Goal: Participate in discussion: Engage in conversation with other users on a specific topic

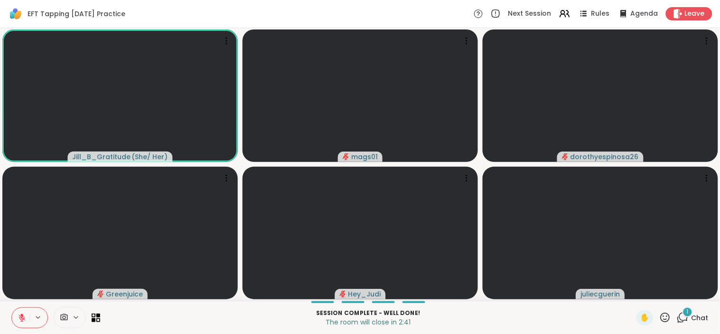
click at [687, 311] on div "1 Chat" at bounding box center [693, 317] width 32 height 15
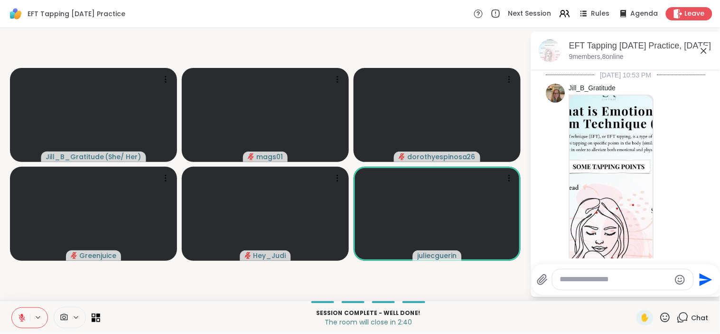
scroll to position [1731, 0]
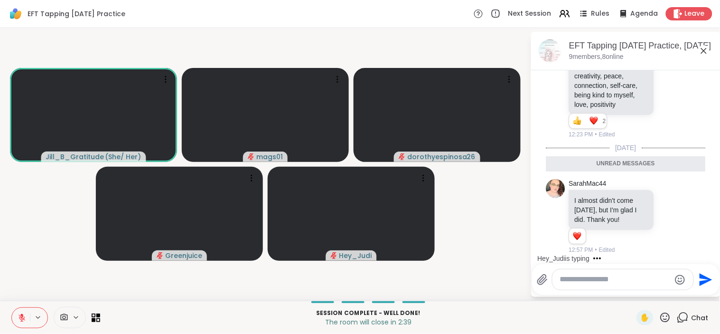
click at [635, 283] on textarea "Type your message" at bounding box center [615, 279] width 111 height 10
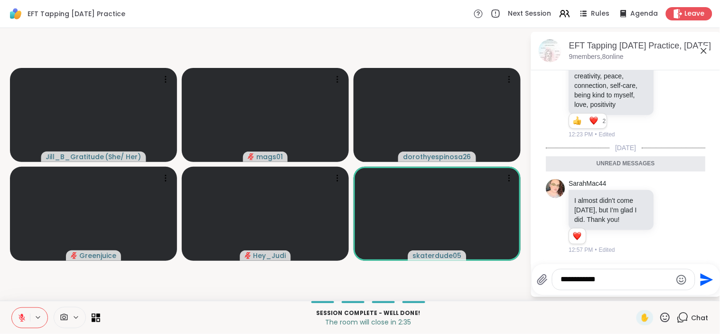
type textarea "**********"
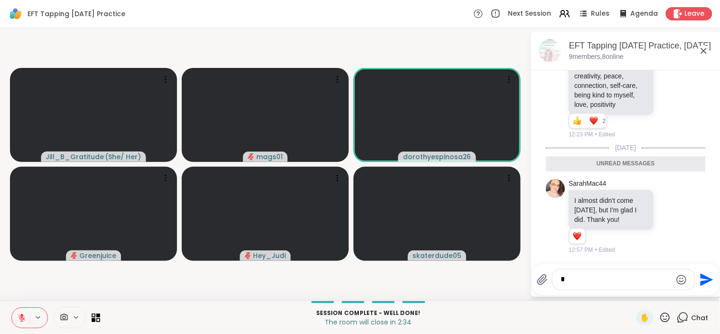
type textarea "**"
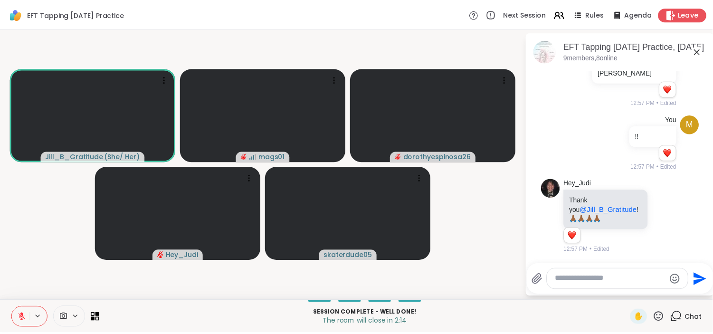
scroll to position [1920, 0]
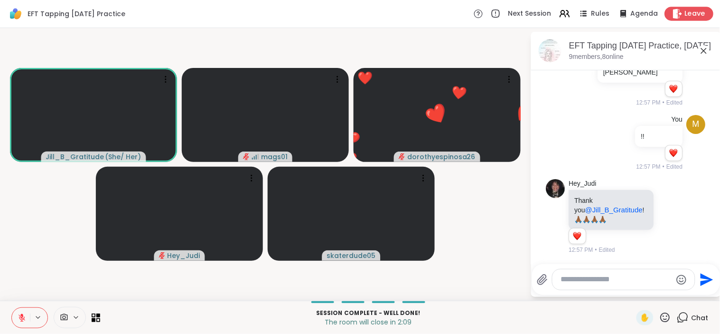
click at [690, 15] on span "Leave" at bounding box center [695, 14] width 21 height 10
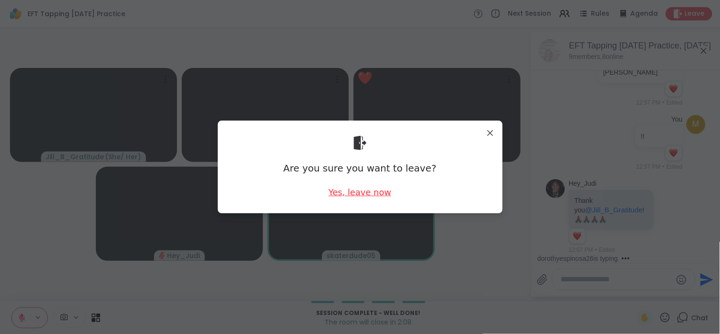
click at [362, 193] on div "Yes, leave now" at bounding box center [360, 192] width 63 height 12
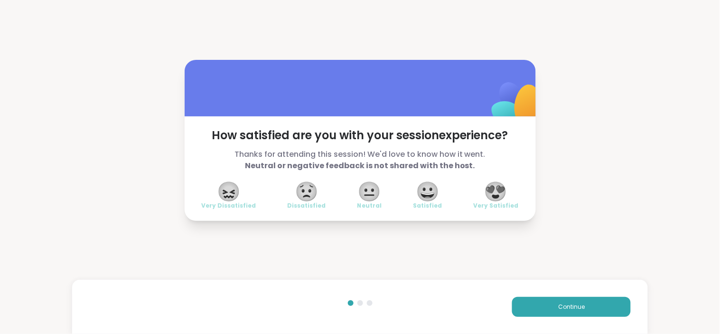
click at [492, 195] on span "😍" at bounding box center [496, 191] width 24 height 17
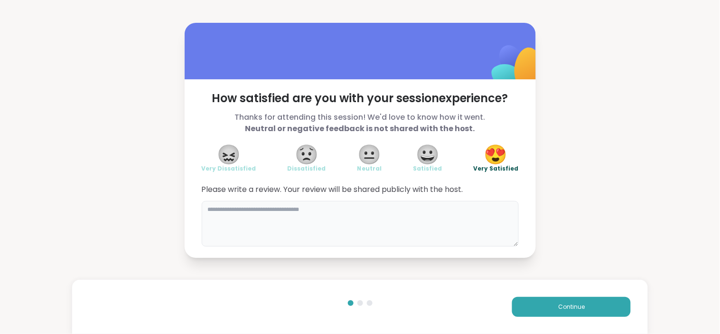
click at [456, 221] on textarea at bounding box center [360, 224] width 317 height 46
type textarea "**********"
click at [540, 300] on button "Continue" at bounding box center [571, 307] width 119 height 20
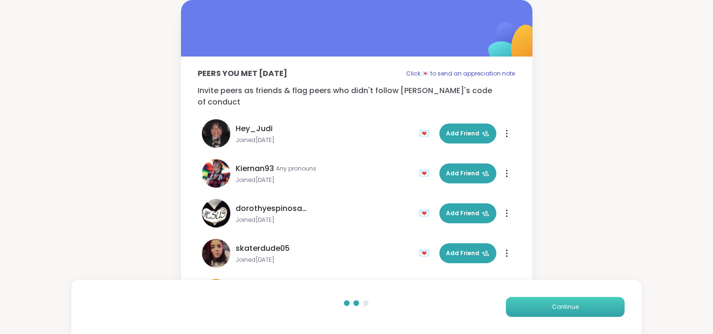
click at [559, 312] on button "Continue" at bounding box center [565, 307] width 119 height 20
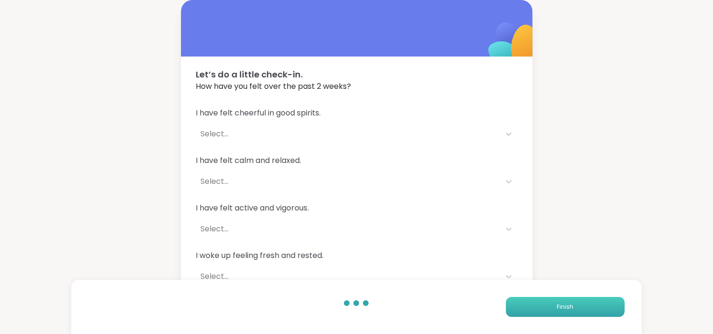
click at [559, 312] on button "Finish" at bounding box center [565, 307] width 119 height 20
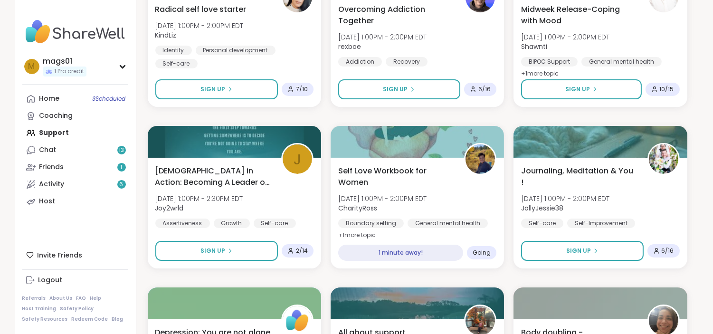
scroll to position [437, 0]
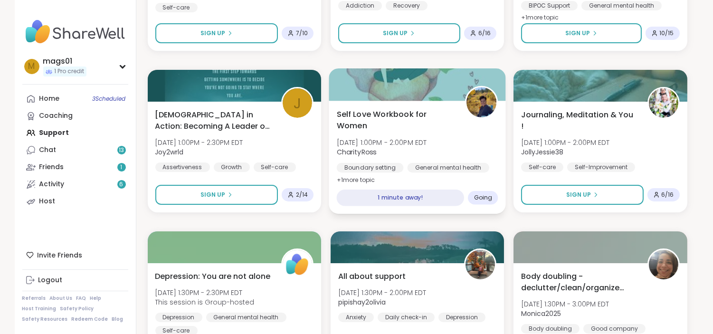
click at [449, 196] on div "1 minute away!" at bounding box center [400, 197] width 128 height 17
click at [466, 148] on div "Self Love Workbook for Women Wed, Oct 08 | 1:00PM - 2:00PM EDT CharityRoss Boun…" at bounding box center [416, 146] width 161 height 77
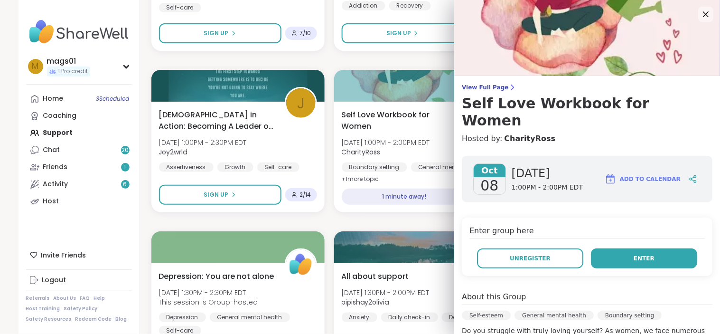
click at [620, 248] on button "Enter" at bounding box center [644, 258] width 106 height 20
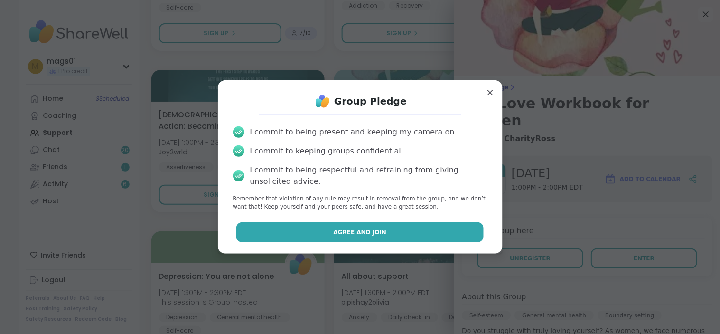
click at [376, 229] on button "Agree and Join" at bounding box center [359, 232] width 247 height 20
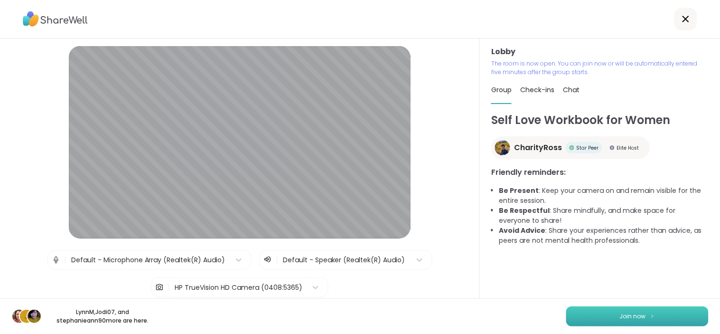
click at [611, 313] on button "Join now" at bounding box center [638, 316] width 142 height 20
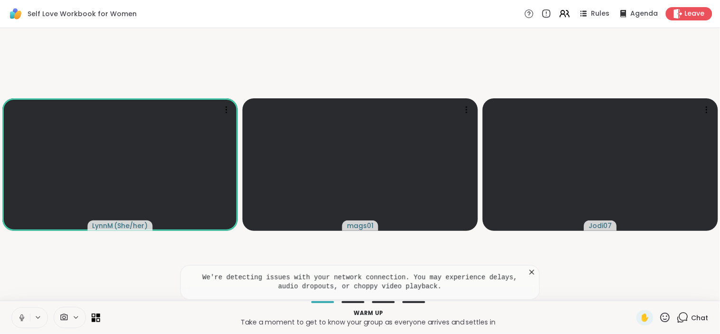
click at [24, 314] on icon at bounding box center [22, 317] width 9 height 9
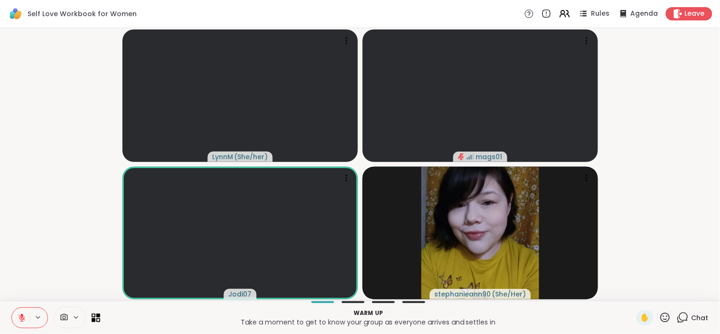
click at [692, 321] on span "Chat" at bounding box center [700, 317] width 17 height 9
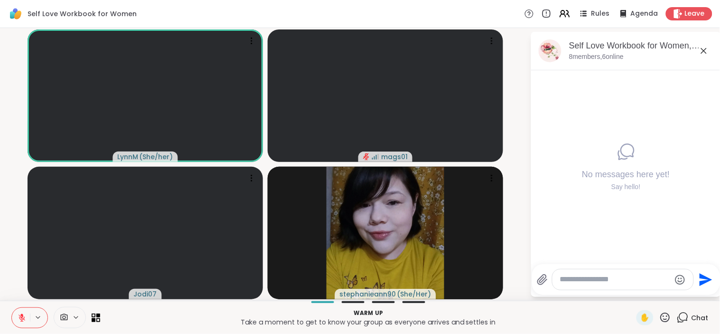
click at [649, 278] on textarea "Type your message" at bounding box center [615, 279] width 111 height 10
type textarea "**********"
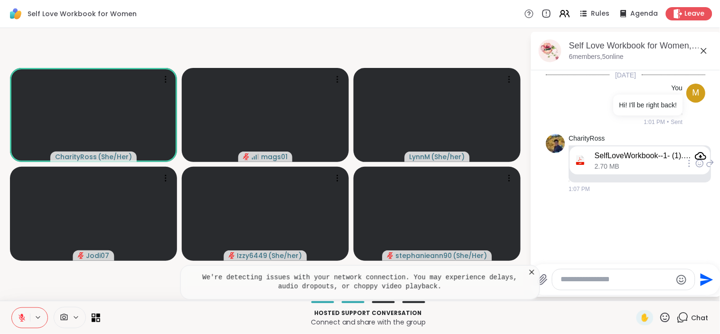
click at [701, 153] on icon "Attachment" at bounding box center [701, 156] width 11 height 8
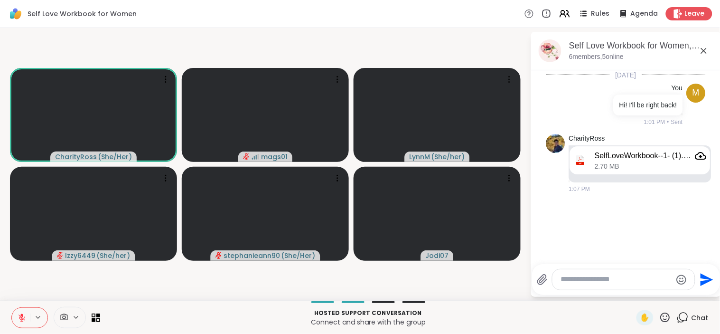
click at [18, 314] on icon at bounding box center [22, 317] width 9 height 9
click at [24, 314] on icon at bounding box center [22, 317] width 9 height 9
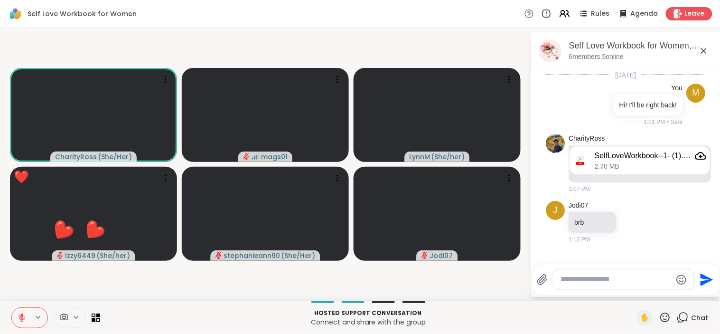
click at [660, 323] on icon at bounding box center [666, 318] width 12 height 12
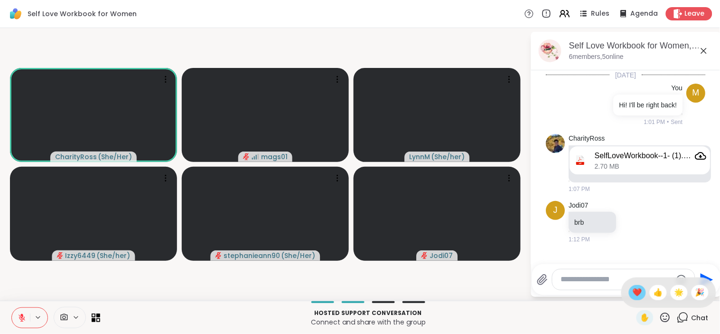
click at [633, 290] on span "❤️" at bounding box center [637, 292] width 9 height 11
click at [660, 318] on icon at bounding box center [666, 318] width 12 height 12
click at [633, 296] on span "❤️" at bounding box center [637, 292] width 9 height 11
click at [660, 318] on icon at bounding box center [666, 318] width 12 height 12
click at [633, 295] on span "❤️" at bounding box center [637, 292] width 9 height 11
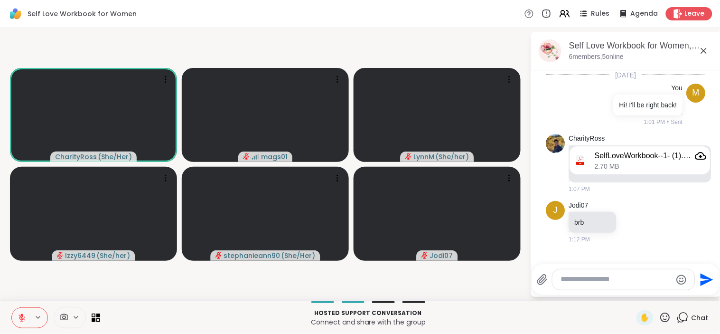
click at [662, 316] on icon at bounding box center [665, 316] width 9 height 9
click at [633, 295] on span "❤️" at bounding box center [637, 292] width 9 height 11
click at [25, 320] on icon at bounding box center [22, 317] width 9 height 9
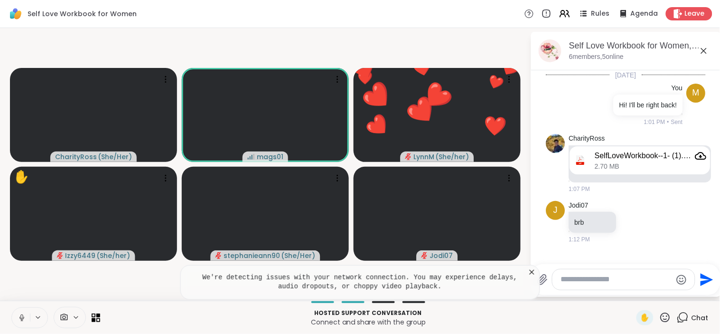
click at [20, 313] on icon at bounding box center [22, 317] width 9 height 9
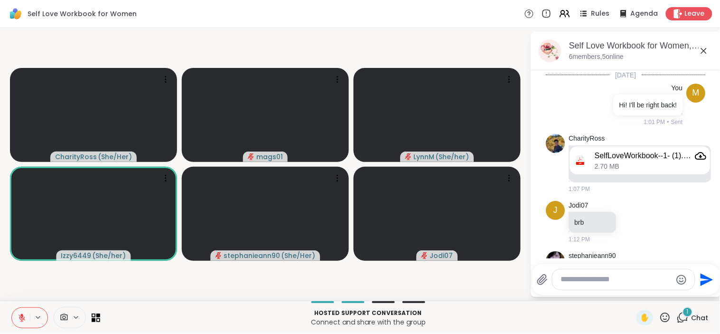
scroll to position [107, 0]
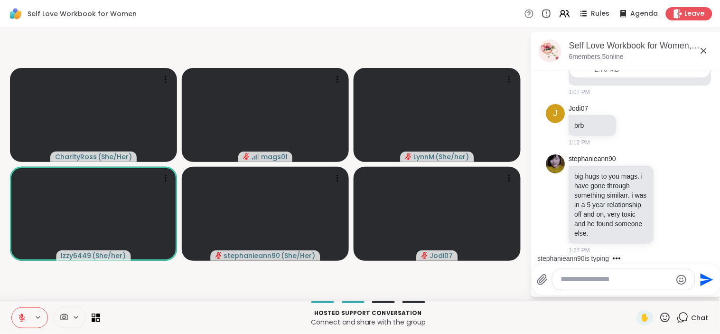
click at [623, 283] on textarea "Type your message" at bounding box center [616, 279] width 111 height 10
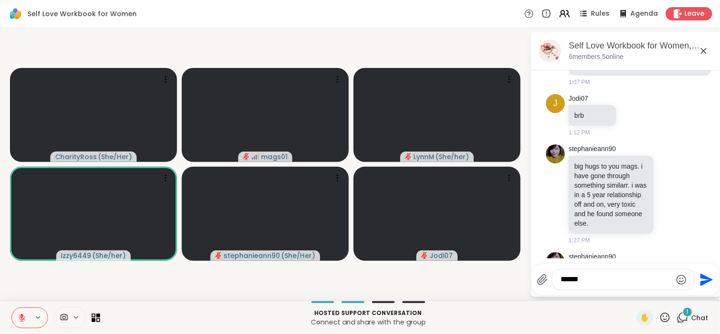
scroll to position [158, 0]
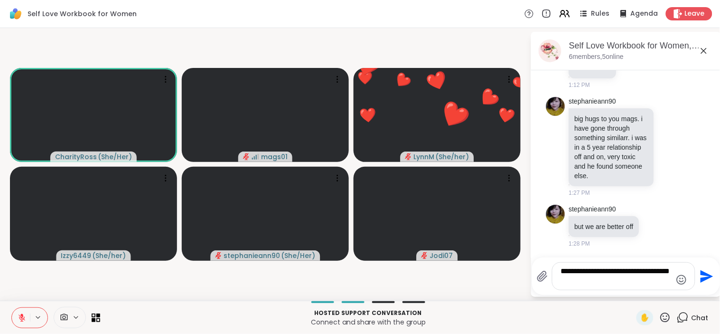
type textarea "**********"
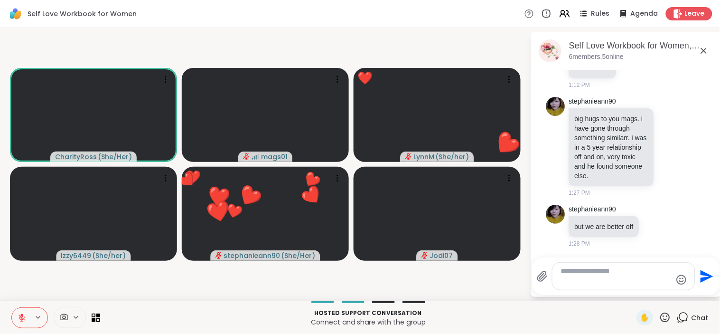
scroll to position [218, 0]
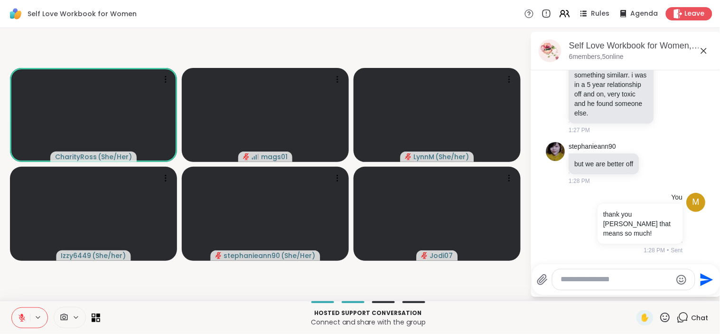
click at [660, 315] on icon at bounding box center [666, 318] width 12 height 12
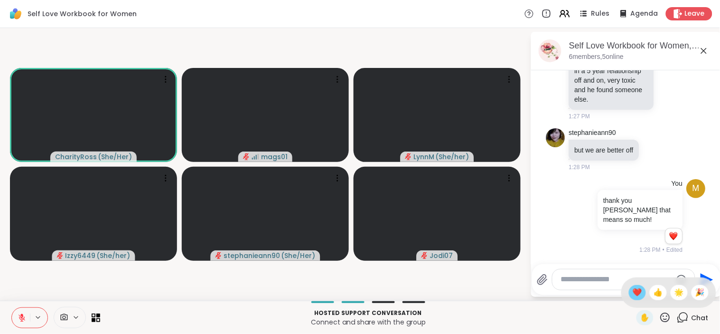
click at [633, 287] on span "❤️" at bounding box center [637, 292] width 9 height 11
click at [661, 320] on icon at bounding box center [666, 318] width 12 height 12
click at [696, 290] on span "🎉" at bounding box center [700, 292] width 9 height 11
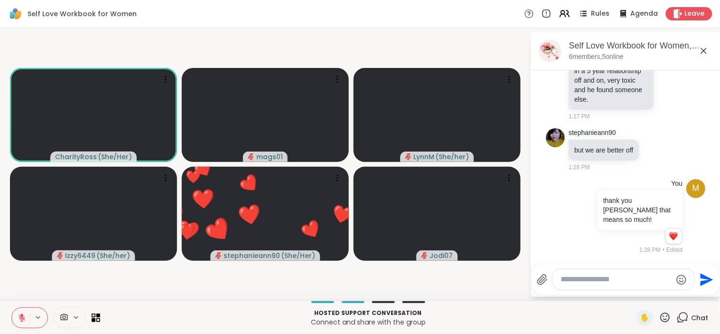
click at [660, 314] on icon at bounding box center [666, 318] width 12 height 12
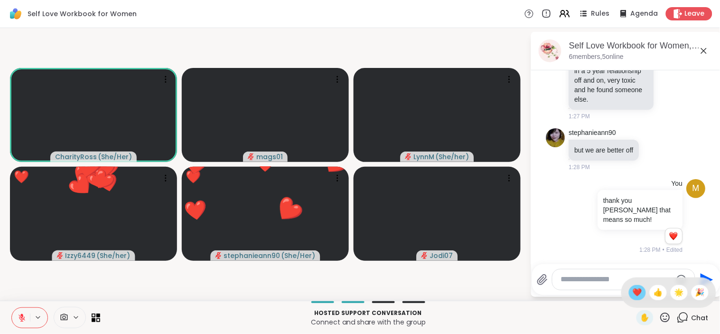
click at [633, 296] on span "❤️" at bounding box center [637, 292] width 9 height 11
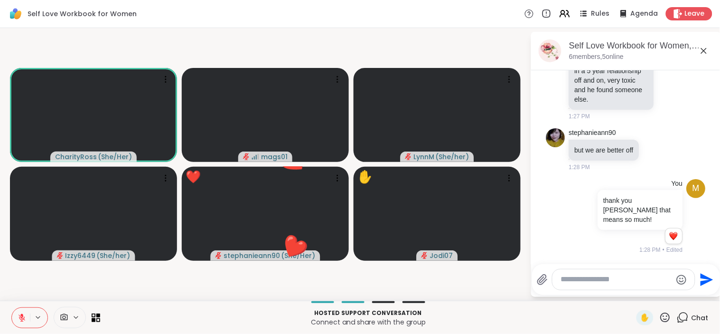
click at [660, 317] on icon at bounding box center [666, 318] width 12 height 12
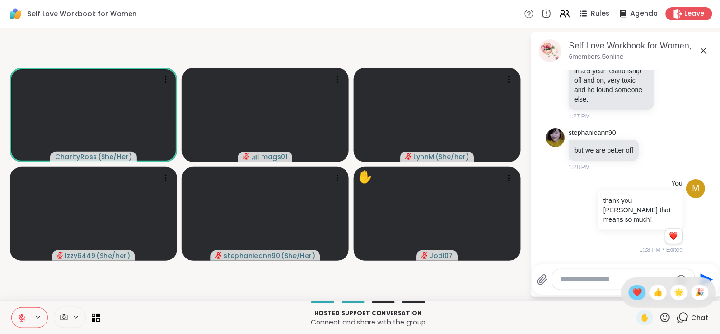
click at [633, 294] on span "❤️" at bounding box center [637, 292] width 9 height 11
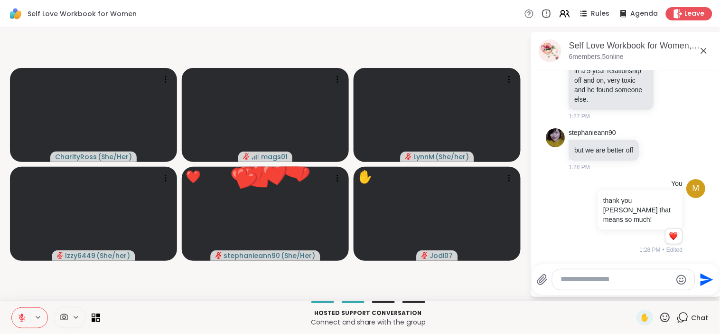
click at [660, 317] on icon at bounding box center [666, 318] width 12 height 12
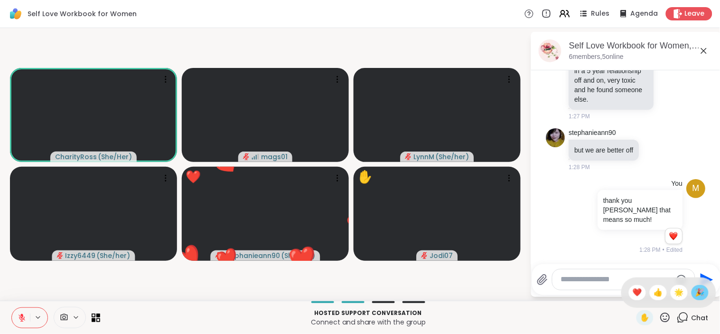
click at [696, 293] on span "🎉" at bounding box center [700, 292] width 9 height 11
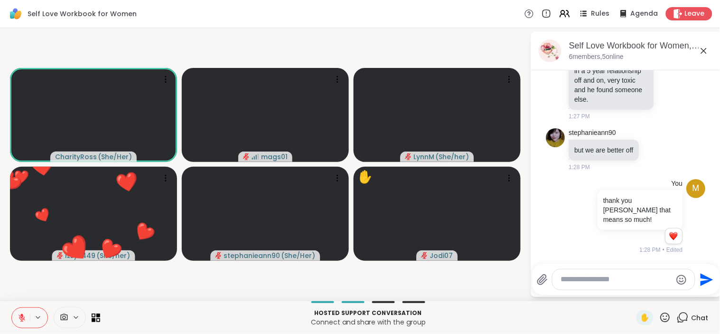
click at [23, 317] on icon at bounding box center [22, 317] width 9 height 9
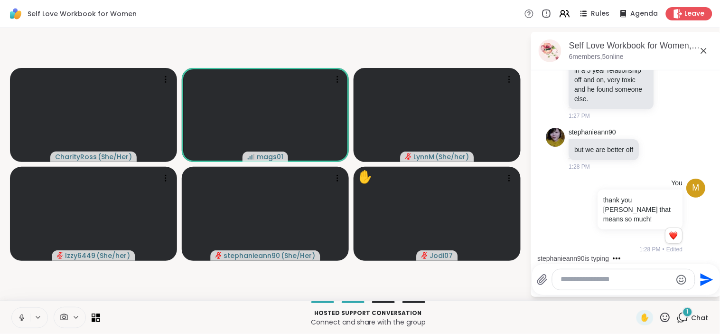
scroll to position [282, 0]
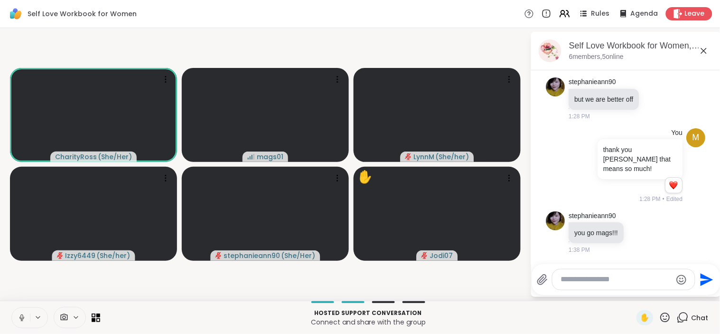
click at [22, 316] on icon at bounding box center [21, 316] width 2 height 4
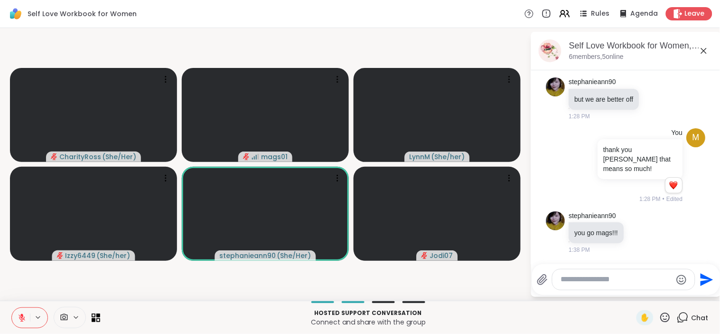
click at [618, 285] on div at bounding box center [624, 279] width 142 height 20
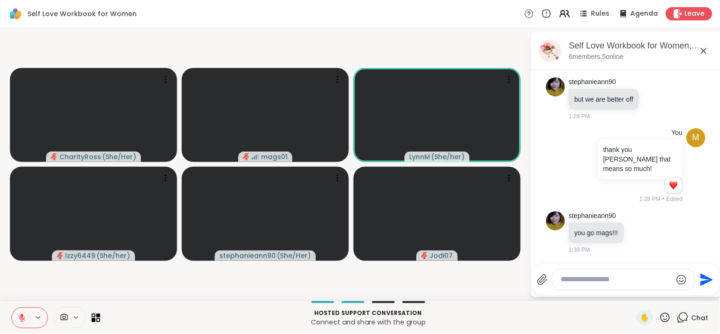
click at [610, 276] on textarea "Type your message" at bounding box center [616, 279] width 111 height 10
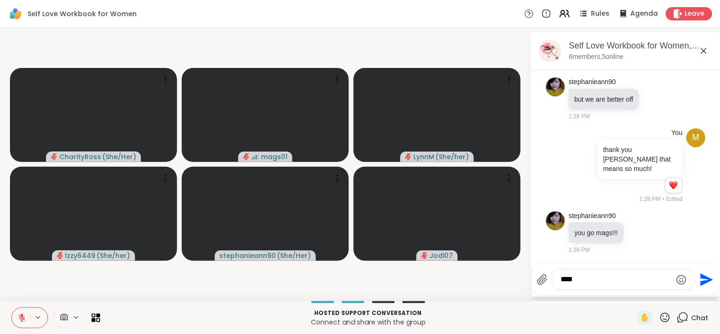
type textarea "*****"
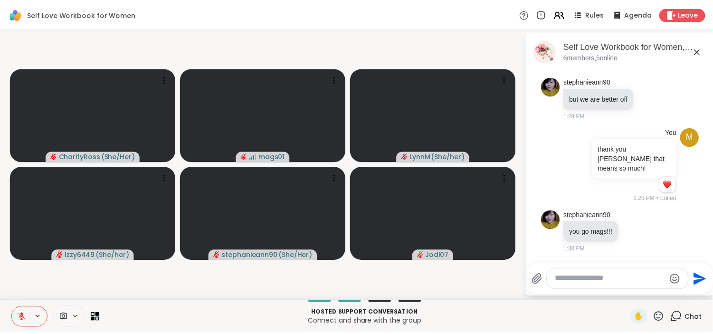
scroll to position [333, 0]
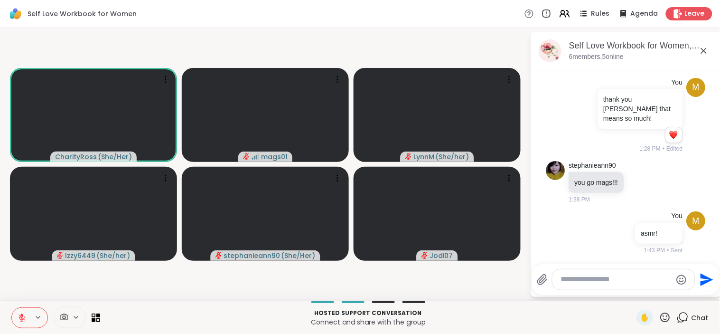
click at [21, 320] on icon at bounding box center [22, 317] width 7 height 7
drag, startPoint x: 199, startPoint y: 285, endPoint x: 151, endPoint y: 281, distance: 47.7
click at [151, 281] on video-player-container "CharityRoss ( She/Her ) mags01 LynnM ( She/her ) Izzy6449 ( She/her ) ✋ stephan…" at bounding box center [265, 164] width 519 height 265
click at [18, 316] on icon at bounding box center [22, 317] width 9 height 9
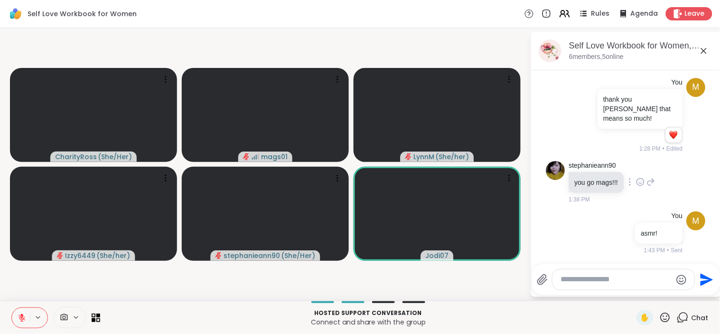
click at [639, 183] on icon at bounding box center [641, 181] width 9 height 9
click at [646, 164] on button "Select Reaction: Heart" at bounding box center [641, 166] width 19 height 19
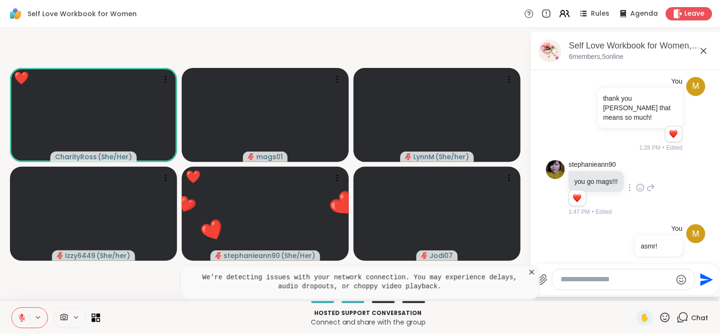
click at [661, 318] on icon at bounding box center [666, 318] width 12 height 12
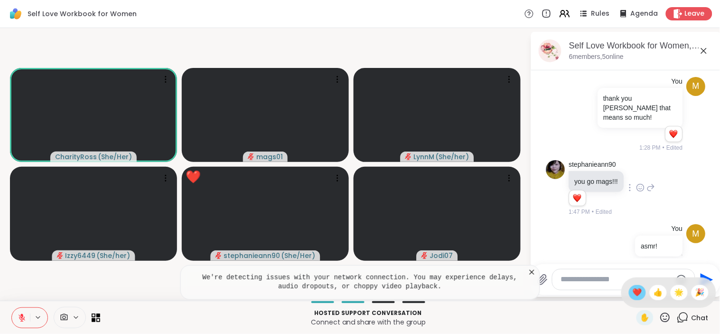
click at [633, 291] on span "❤️" at bounding box center [637, 292] width 9 height 11
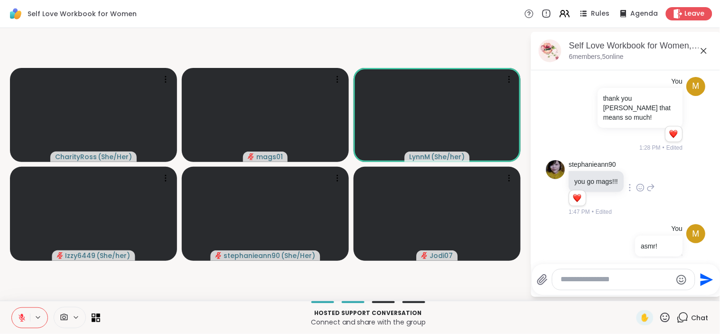
click at [660, 314] on icon at bounding box center [666, 318] width 12 height 12
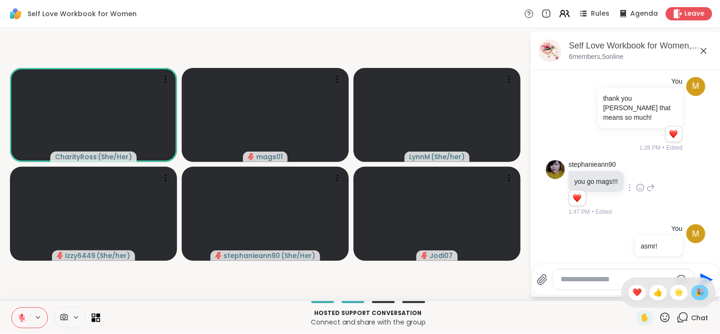
click at [696, 293] on span "🎉" at bounding box center [700, 292] width 9 height 11
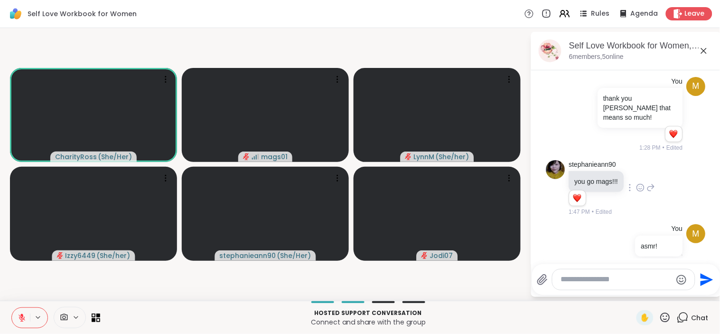
click at [660, 317] on icon at bounding box center [666, 318] width 12 height 12
click at [696, 293] on span "🎉" at bounding box center [700, 292] width 9 height 11
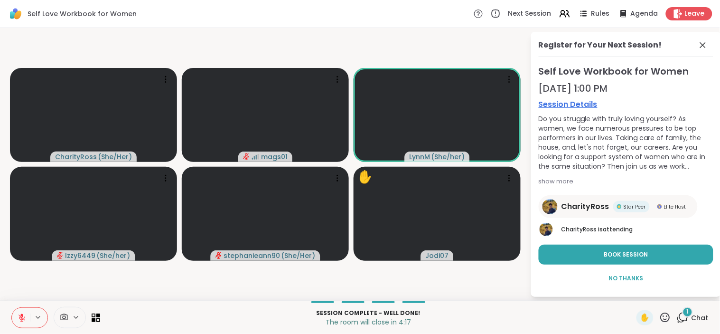
click at [660, 319] on icon at bounding box center [666, 318] width 12 height 12
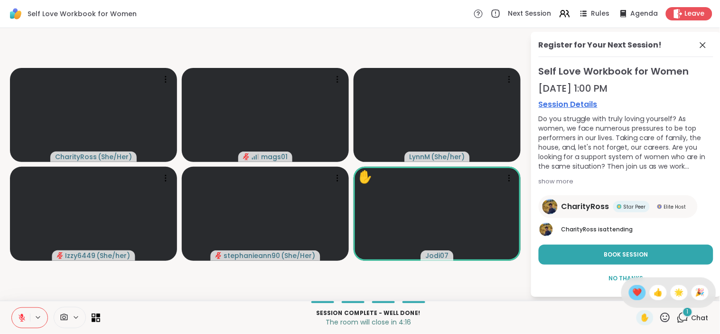
click at [633, 292] on span "❤️" at bounding box center [637, 292] width 9 height 11
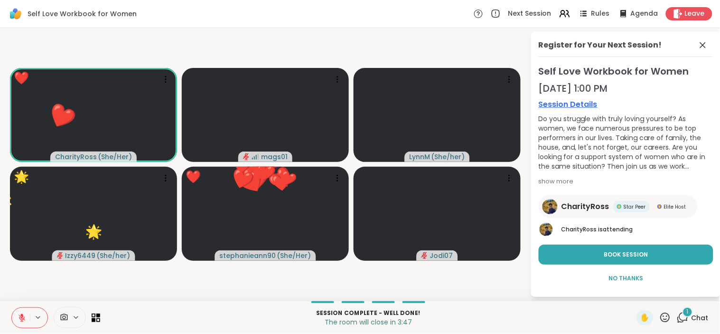
click at [660, 322] on icon at bounding box center [666, 318] width 12 height 12
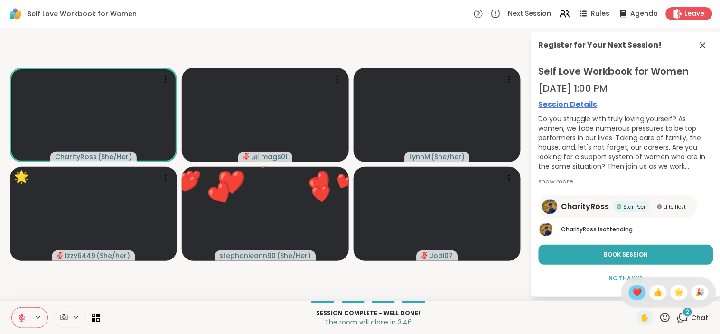
click at [633, 292] on span "❤️" at bounding box center [637, 292] width 9 height 11
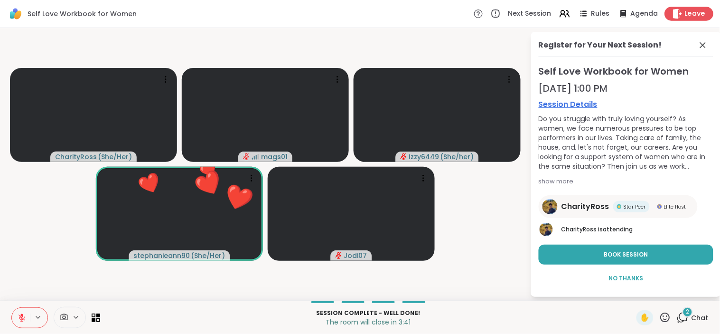
click at [685, 11] on span "Leave" at bounding box center [695, 14] width 21 height 10
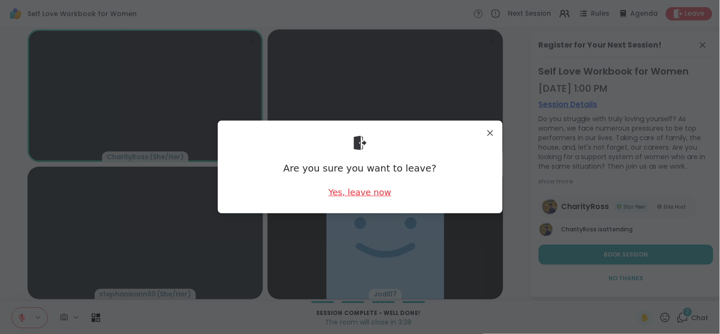
click at [348, 191] on div "Yes, leave now" at bounding box center [360, 192] width 63 height 12
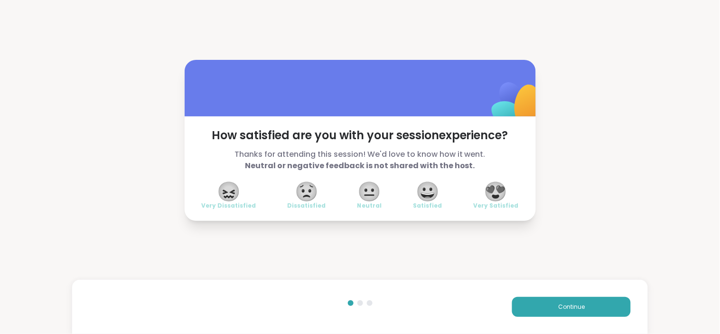
click at [498, 188] on span "😍" at bounding box center [496, 191] width 24 height 17
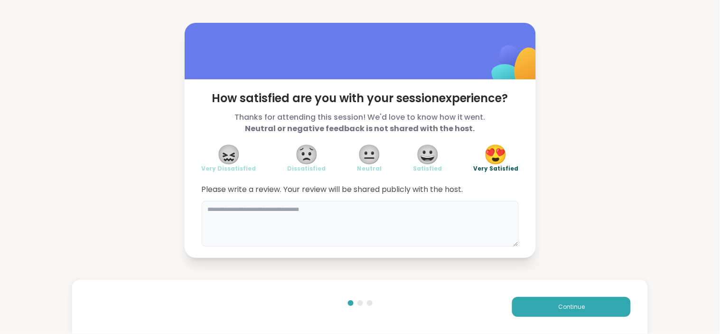
click at [420, 212] on textarea at bounding box center [360, 224] width 317 height 46
type textarea "**********"
click at [539, 304] on button "Continue" at bounding box center [571, 307] width 119 height 20
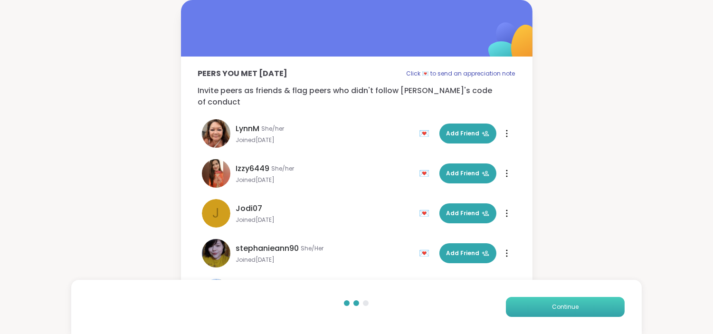
click at [557, 305] on span "Continue" at bounding box center [565, 307] width 27 height 9
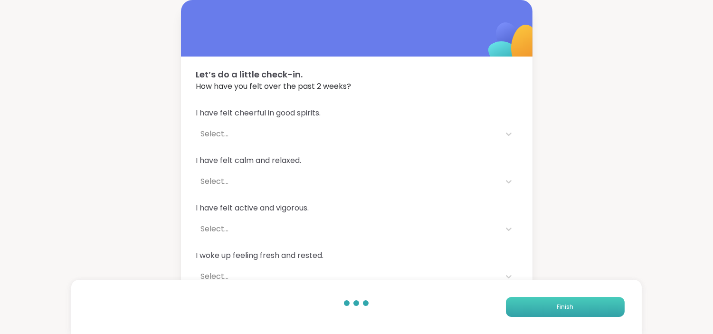
click at [557, 305] on span "Finish" at bounding box center [565, 307] width 17 height 9
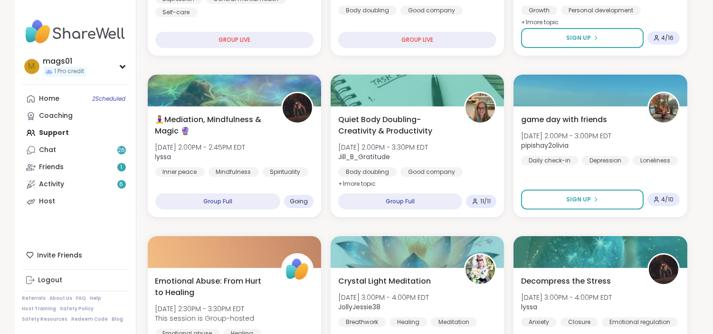
scroll to position [433, 0]
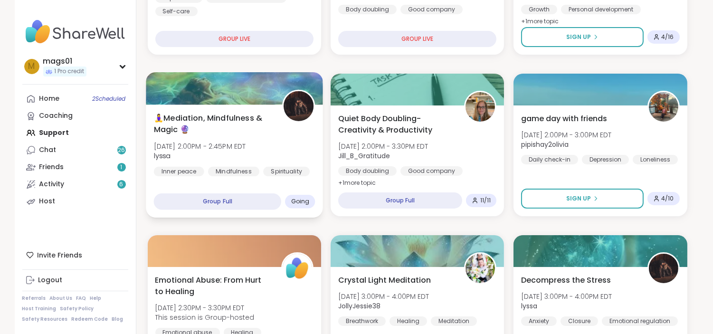
click at [243, 197] on div "Group Full" at bounding box center [217, 201] width 128 height 17
click at [268, 144] on div "🧘‍♀️Mediation, Mindfulness & Magic 🔮 Wed, Oct 08 | 2:00PM - 2:45PM EDT lyssa In…" at bounding box center [233, 144] width 161 height 64
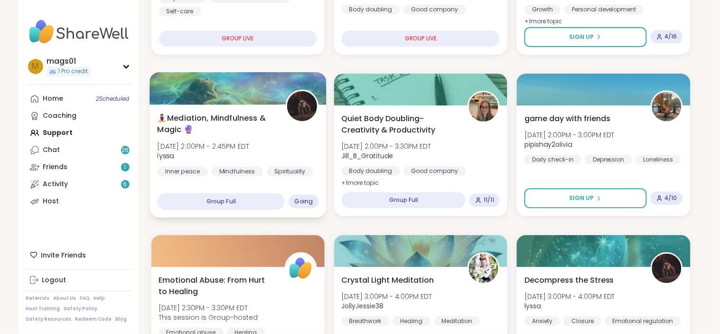
click at [268, 144] on div "🧘‍♀️Mediation, Mindfulness & Magic 🔮 Wed, Oct 08 | 2:00PM - 2:45PM EDT lyssa In…" at bounding box center [237, 144] width 161 height 64
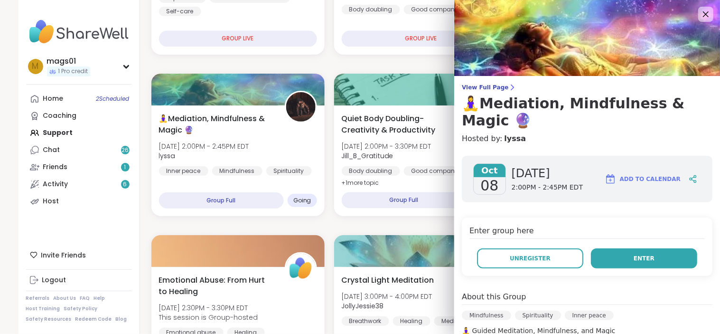
click at [629, 263] on button "Enter" at bounding box center [644, 258] width 106 height 20
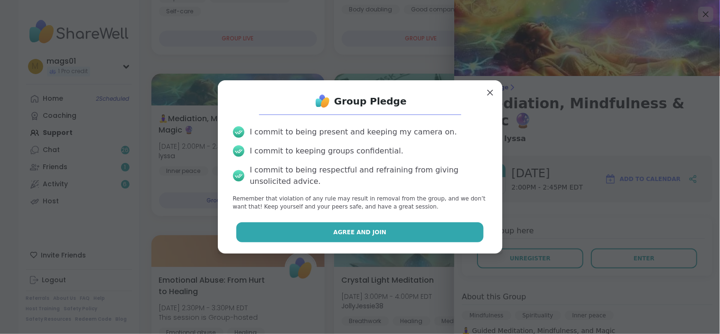
click at [348, 230] on span "Agree and Join" at bounding box center [360, 232] width 53 height 9
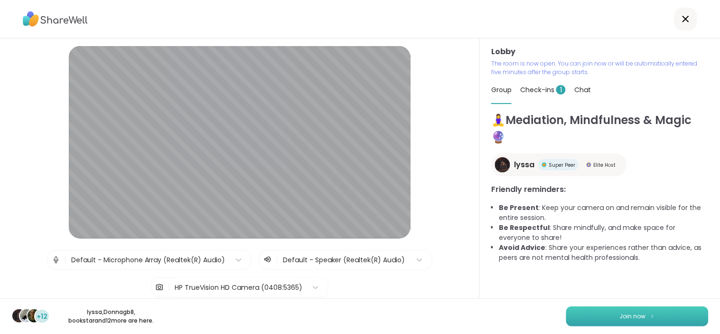
click at [643, 311] on button "Join now" at bounding box center [638, 316] width 142 height 20
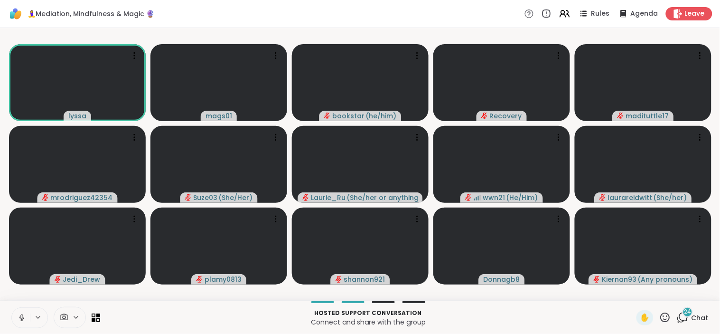
click at [28, 315] on button at bounding box center [21, 318] width 18 height 20
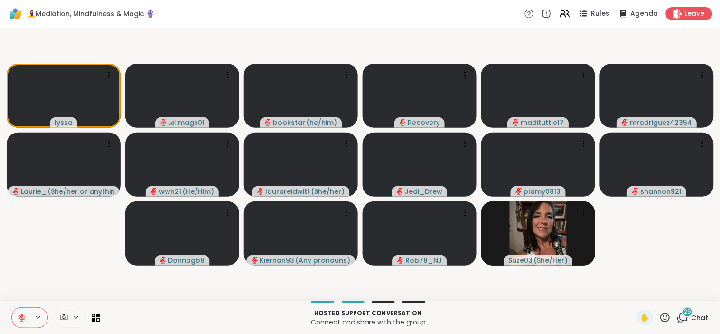
click at [661, 312] on icon at bounding box center [665, 316] width 9 height 9
click at [633, 290] on span "❤️" at bounding box center [637, 292] width 9 height 11
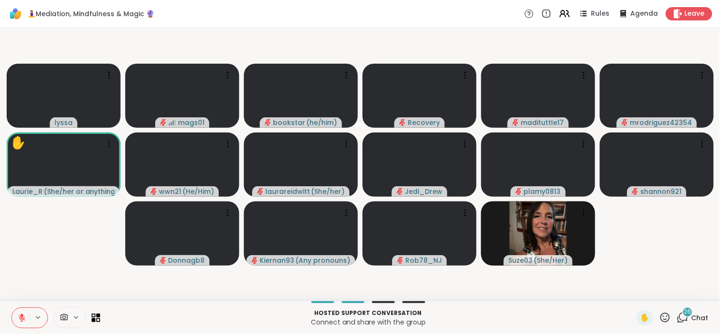
click at [660, 316] on icon at bounding box center [666, 318] width 12 height 12
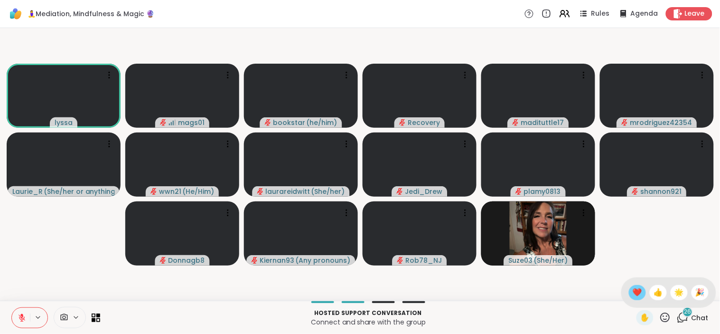
click at [633, 292] on span "❤️" at bounding box center [637, 292] width 9 height 11
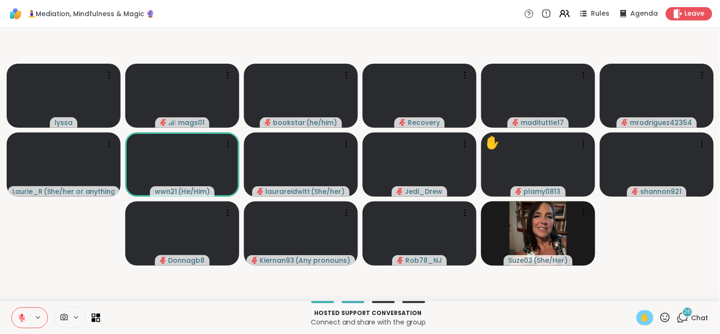
click at [641, 316] on span "✋" at bounding box center [645, 317] width 9 height 11
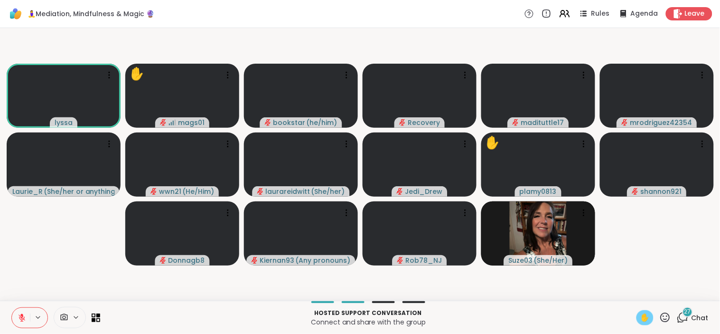
click at [23, 320] on icon at bounding box center [22, 317] width 9 height 9
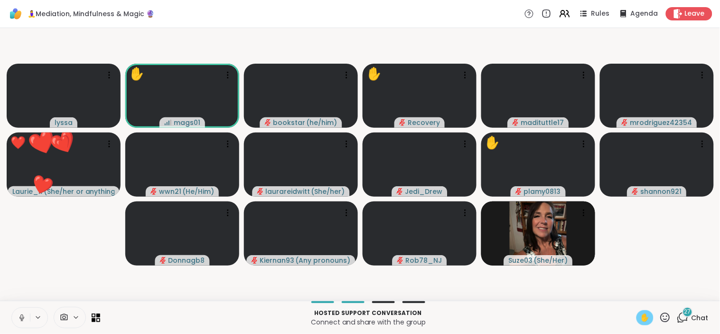
click at [20, 318] on icon at bounding box center [21, 317] width 5 height 3
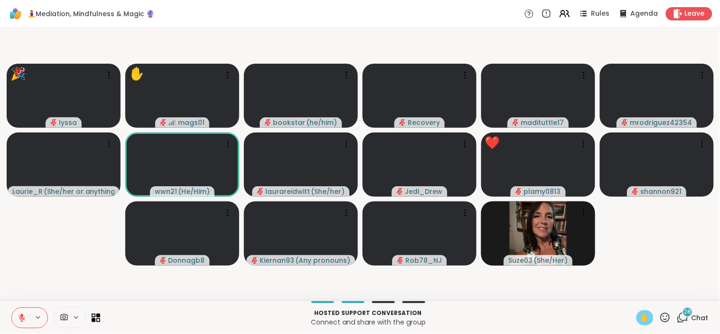
click at [641, 318] on span "✋" at bounding box center [645, 317] width 9 height 11
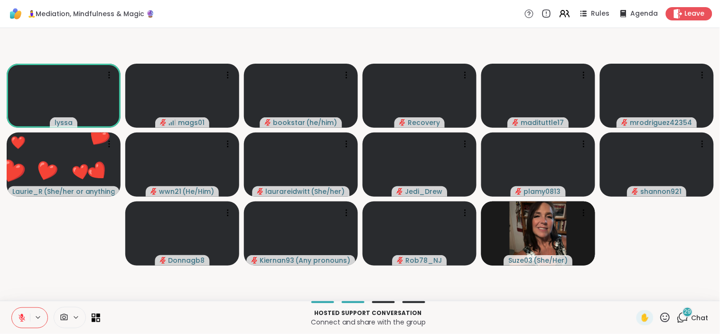
click at [662, 318] on icon at bounding box center [666, 318] width 12 height 12
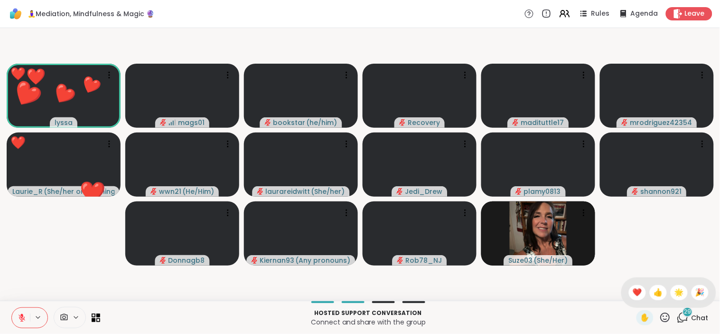
drag, startPoint x: 624, startPoint y: 293, endPoint x: 671, endPoint y: 238, distance: 72.1
click at [671, 238] on div "🧘‍♀️Mediation, Mindfulness & Magic 🔮 Rules Agenda Leave ❤️ lyssa ❤️ ❤️ ❤️ ❤️ ❤️…" at bounding box center [360, 167] width 720 height 334
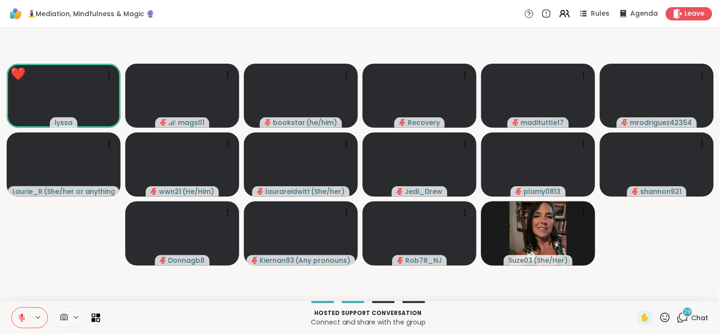
click at [642, 247] on video-player-container "❤️ lyssa ❤️ ❤️ ❤️ ❤️ ❤️ ❤️ ❤️ ❤️ ❤️ ❤️ ❤️ ❤️ ❤️ ❤️ ❤️ ❤️ ❤️ ❤️ ❤️ ❤️ ❤️ ❤️ ❤️ ❤…" at bounding box center [360, 164] width 709 height 265
click at [660, 315] on icon at bounding box center [666, 318] width 12 height 12
click at [633, 291] on span "❤️" at bounding box center [637, 292] width 9 height 11
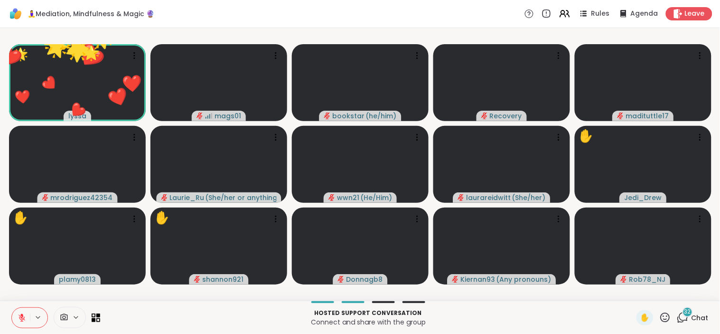
click at [661, 319] on icon at bounding box center [665, 316] width 9 height 9
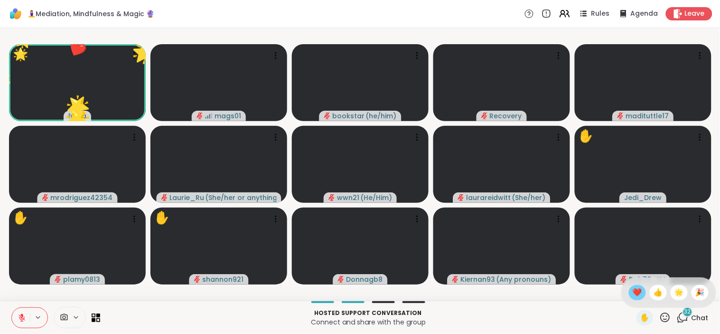
click at [633, 298] on span "❤️" at bounding box center [637, 292] width 9 height 11
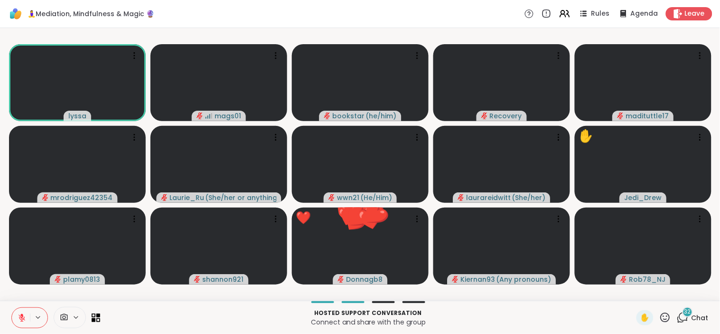
click at [662, 298] on div "lyssa mags01 bookstar ( he/him ) Recovery madituttle17 mrodriguez42354 Laurie_R…" at bounding box center [360, 164] width 720 height 273
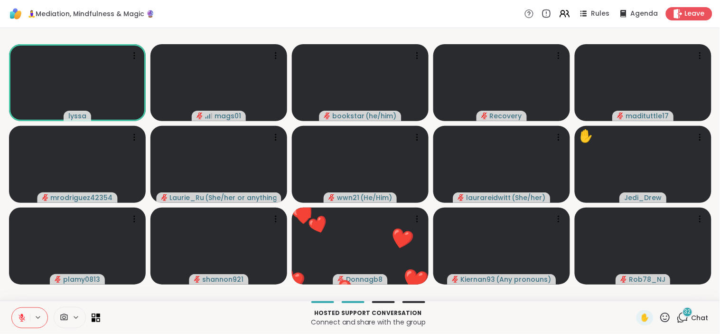
click at [660, 323] on icon at bounding box center [666, 318] width 12 height 12
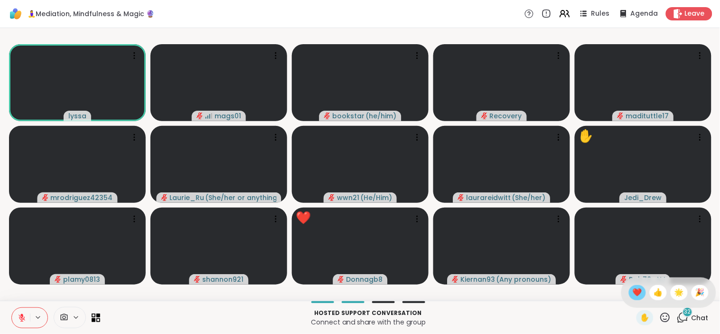
click at [633, 290] on span "❤️" at bounding box center [637, 292] width 9 height 11
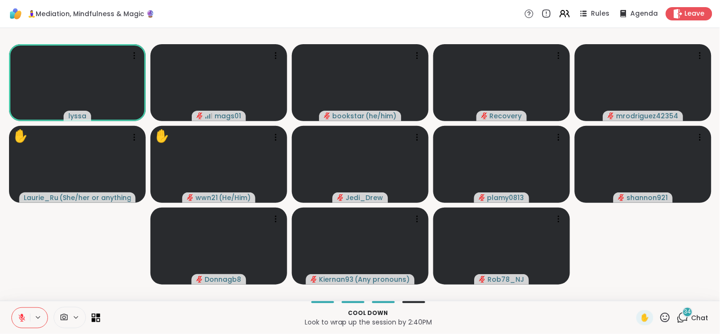
click at [661, 315] on icon at bounding box center [666, 318] width 12 height 12
click at [633, 296] on span "❤️" at bounding box center [637, 292] width 9 height 11
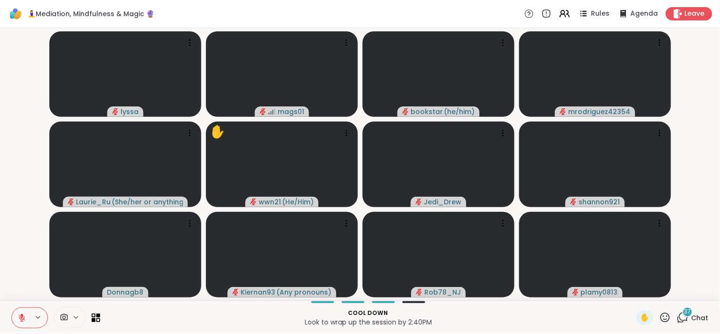
click at [22, 315] on icon at bounding box center [21, 315] width 3 height 4
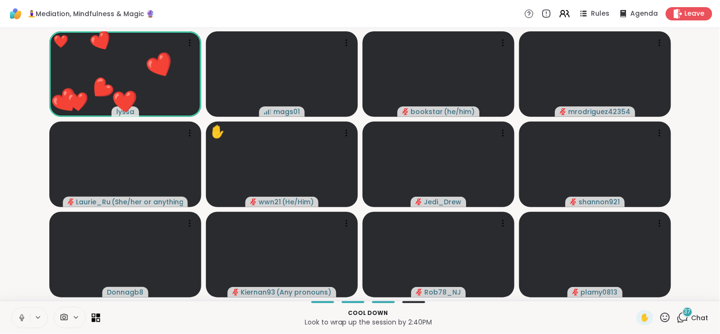
click at [20, 317] on icon at bounding box center [21, 317] width 5 height 3
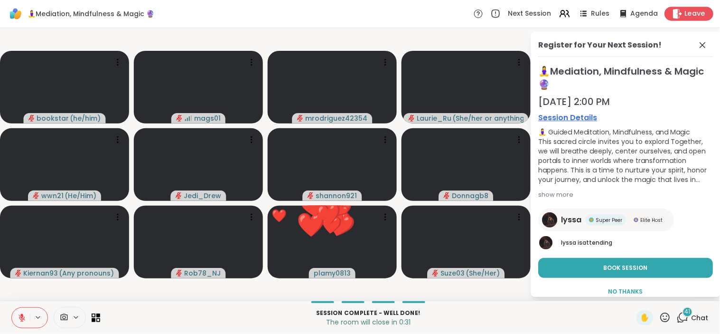
click at [685, 10] on span "Leave" at bounding box center [695, 14] width 21 height 10
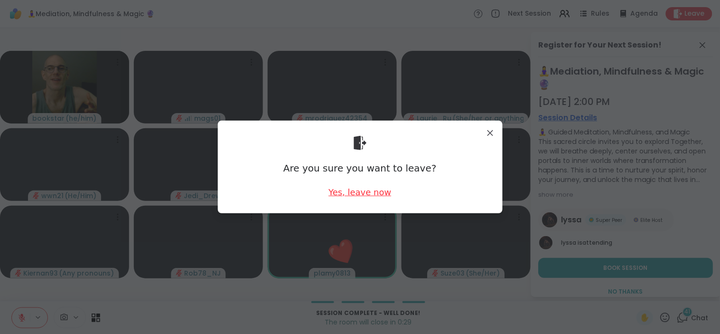
click at [344, 196] on div "Yes, leave now" at bounding box center [360, 192] width 63 height 12
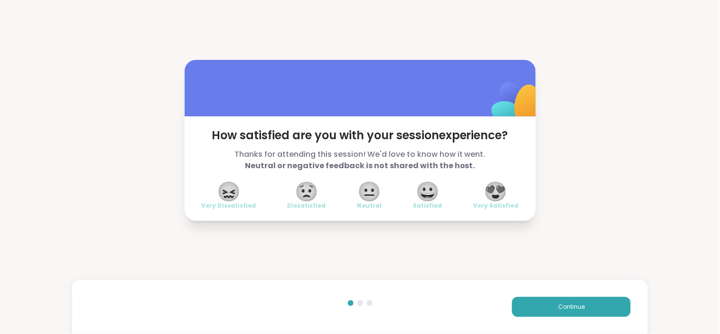
click at [493, 191] on span "😍" at bounding box center [496, 191] width 24 height 17
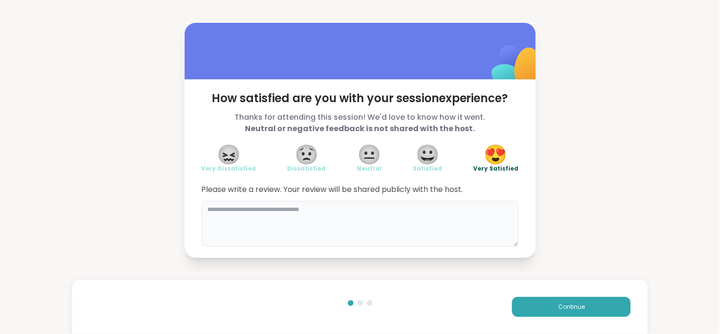
click at [405, 225] on textarea at bounding box center [360, 224] width 317 height 46
type textarea "**********"
click at [559, 299] on button "Continue" at bounding box center [571, 307] width 119 height 20
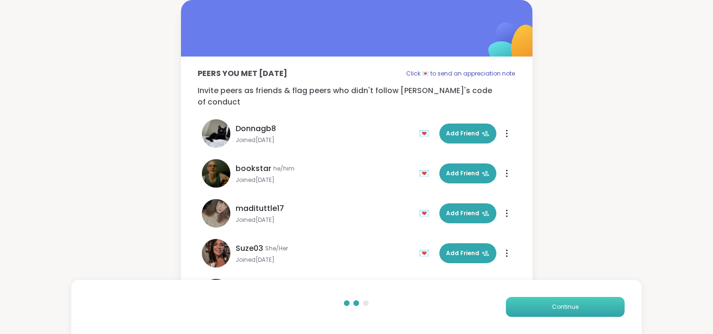
click at [568, 306] on span "Continue" at bounding box center [565, 307] width 27 height 9
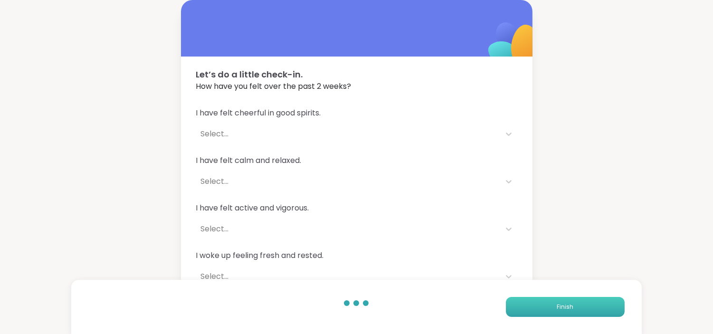
click at [568, 306] on span "Finish" at bounding box center [565, 307] width 17 height 9
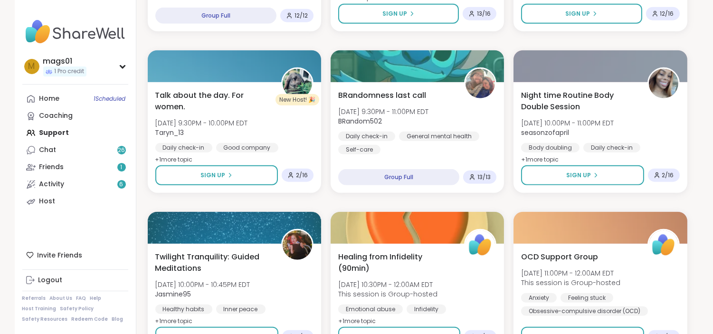
scroll to position [1807, 0]
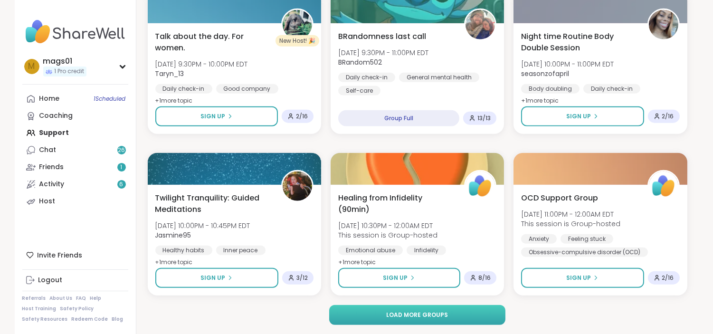
click at [442, 312] on span "Load more groups" at bounding box center [417, 315] width 62 height 9
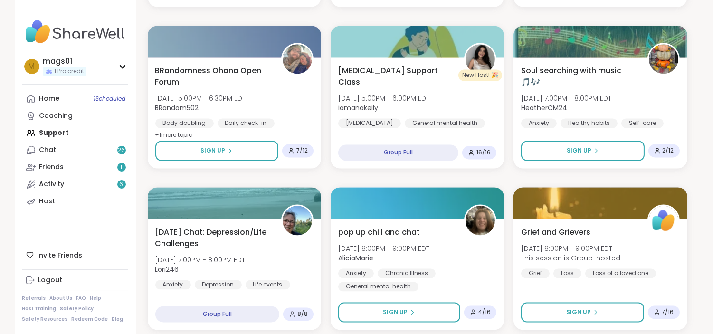
scroll to position [3549, 0]
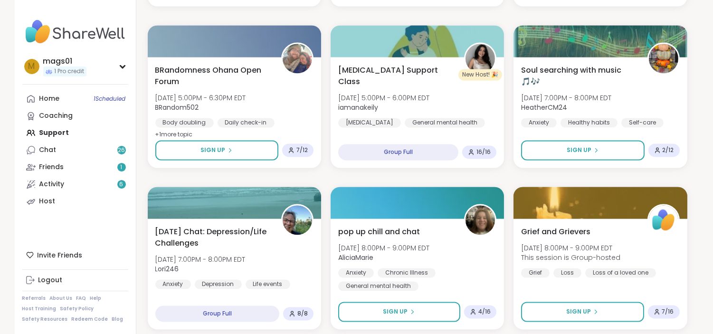
click at [442, 312] on button "Sign Up" at bounding box center [399, 312] width 122 height 20
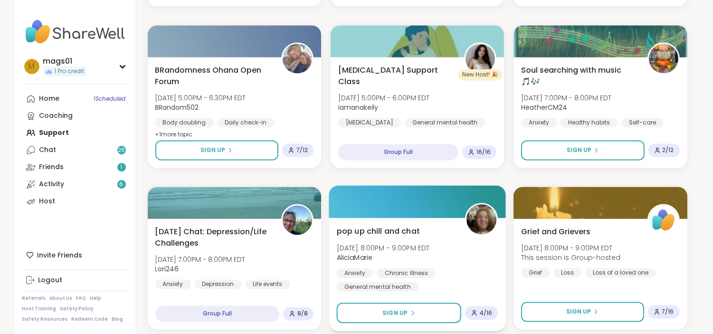
scroll to position [3651, 0]
